Goal: Task Accomplishment & Management: Use online tool/utility

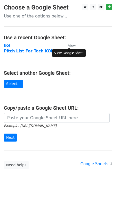
click at [73, 44] on small "View" at bounding box center [72, 46] width 8 height 4
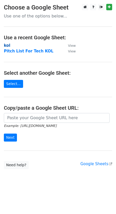
click at [7, 45] on strong "kol" at bounding box center [7, 45] width 6 height 5
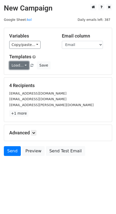
click at [22, 66] on link "Load..." at bounding box center [19, 65] width 20 height 8
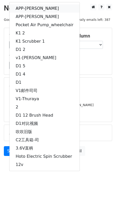
click at [36, 7] on link "APP-真真" at bounding box center [44, 8] width 70 height 8
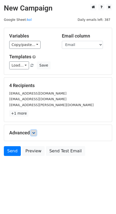
click at [35, 132] on icon at bounding box center [33, 132] width 3 height 3
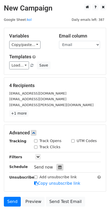
click at [58, 166] on icon at bounding box center [59, 167] width 3 height 4
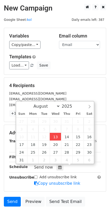
type input "2025-08-13 17:22"
type input "05"
type input "22"
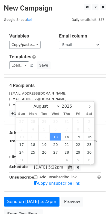
scroll to position [0, 0]
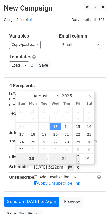
type input "10"
type input "2025-08-13 22:22"
click at [73, 156] on input "22" at bounding box center [64, 158] width 31 height 10
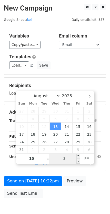
type input "30"
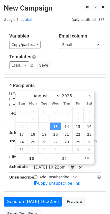
type input "2025-08-13 22:30"
click at [107, 158] on main "New Campaign Daily emails left: 387 Google Sheet: kol Variables Copy/paste... {…" at bounding box center [55, 112] width 110 height 217
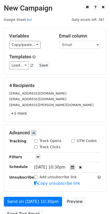
scroll to position [28, 0]
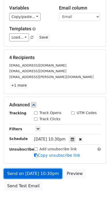
click at [51, 176] on link "Send on Aug 13 at 10:30pm" at bounding box center [33, 174] width 58 height 10
